Goal: Task Accomplishment & Management: Use online tool/utility

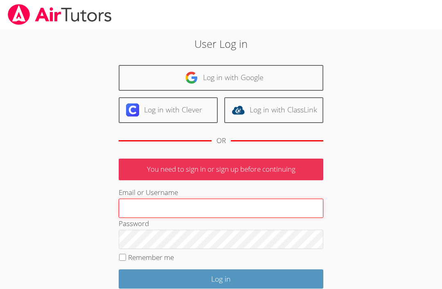
type input "[PERSON_NAME]"
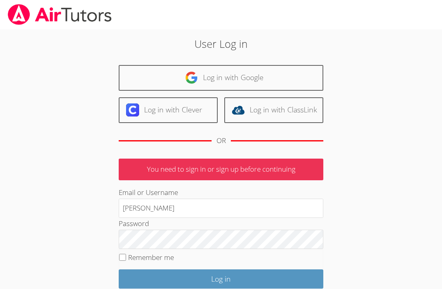
click at [221, 277] on input "Log in" at bounding box center [221, 279] width 205 height 19
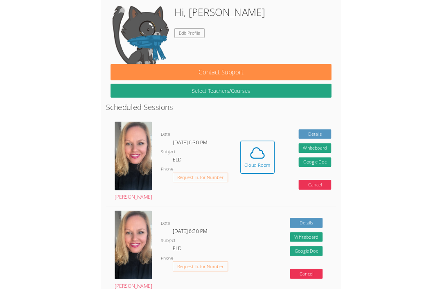
scroll to position [142, 0]
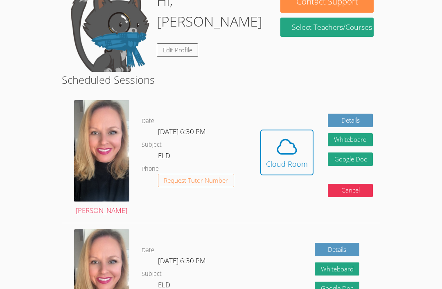
click at [288, 158] on div "Cloud Room" at bounding box center [287, 163] width 42 height 11
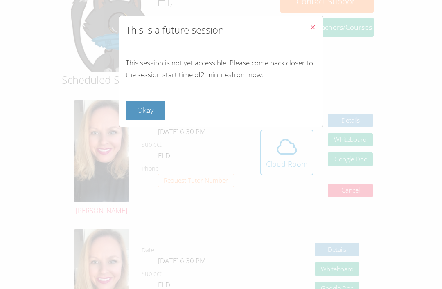
click at [144, 116] on button "Okay" at bounding box center [145, 110] width 39 height 19
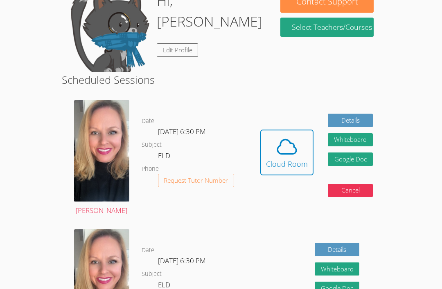
click at [292, 152] on icon at bounding box center [286, 146] width 19 height 14
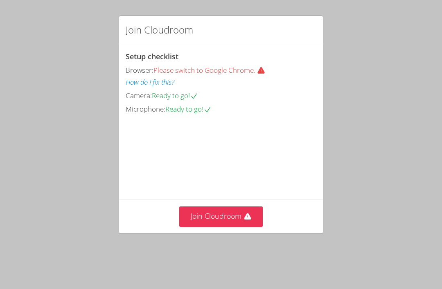
click at [213, 227] on button "Join Cloudroom" at bounding box center [221, 217] width 84 height 20
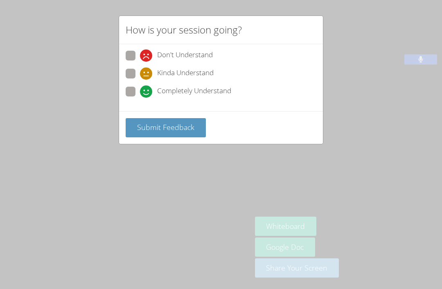
click at [132, 78] on label "Kinda Understand" at bounding box center [170, 74] width 88 height 11
click at [140, 76] on input "Kinda Understand" at bounding box center [143, 72] width 7 height 7
radio input "true"
click at [140, 98] on span at bounding box center [140, 98] width 0 height 0
click at [140, 90] on input "Completely Understand" at bounding box center [143, 90] width 7 height 7
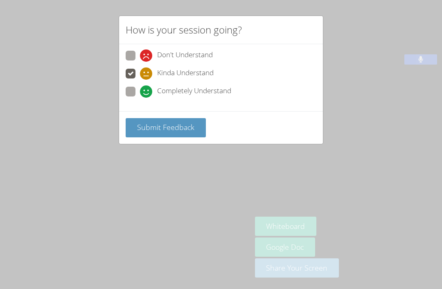
radio input "true"
click at [166, 122] on span "Submit Feedback" at bounding box center [165, 127] width 57 height 10
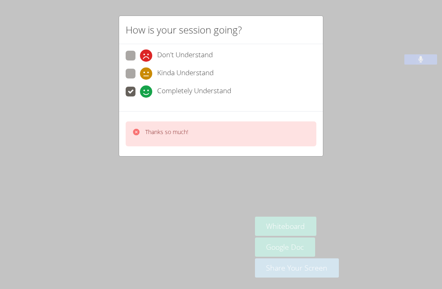
click at [243, 148] on div "Thanks so much!" at bounding box center [221, 133] width 204 height 45
click at [196, 133] on div "Thanks so much!" at bounding box center [221, 133] width 191 height 25
click at [124, 242] on div "How is your session going? Don't Understand Kinda Understand Completely Underst…" at bounding box center [221, 144] width 442 height 289
click at [140, 128] on div "Thanks so much!" at bounding box center [160, 134] width 56 height 12
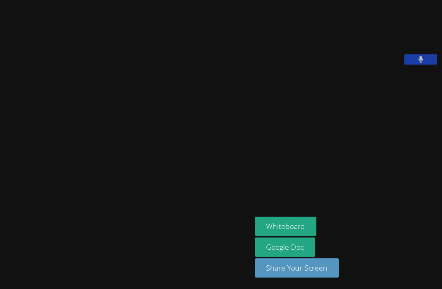
click at [135, 132] on video at bounding box center [125, 128] width 123 height 138
